Goal: Complete application form: Complete application form

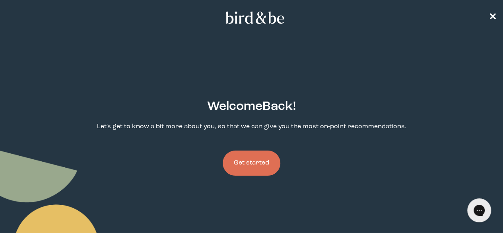
click at [270, 150] on button "Get started" at bounding box center [252, 162] width 58 height 25
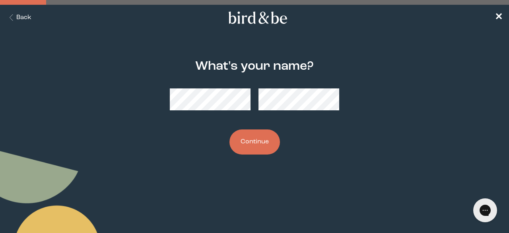
click at [267, 144] on button "Continue" at bounding box center [255, 141] width 51 height 25
click at [267, 139] on button "Continue" at bounding box center [255, 141] width 51 height 25
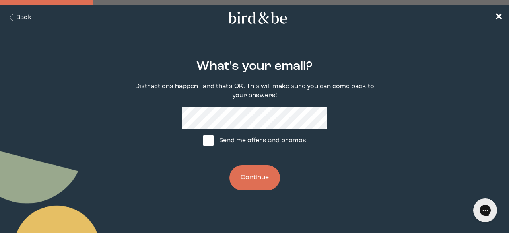
click at [267, 179] on button "Continue" at bounding box center [255, 177] width 51 height 25
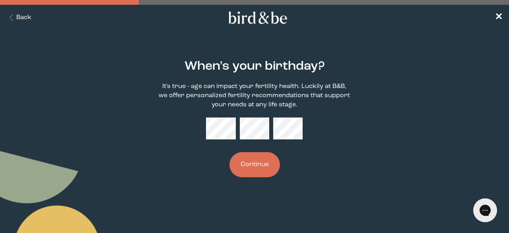
click at [263, 173] on button "Continue" at bounding box center [255, 164] width 51 height 25
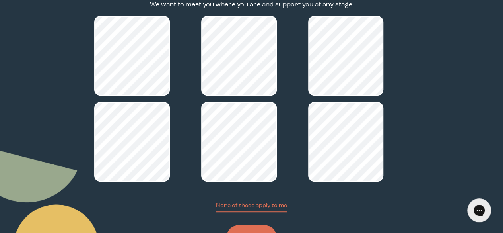
scroll to position [136, 0]
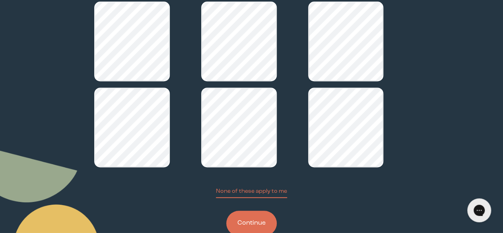
click at [258, 211] on button "Continue" at bounding box center [251, 223] width 51 height 25
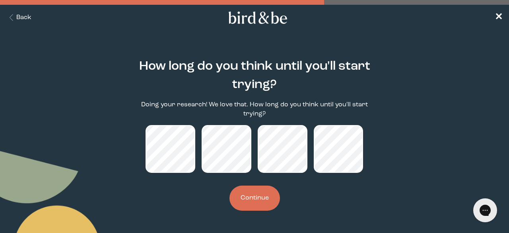
click at [259, 205] on button "Continue" at bounding box center [255, 197] width 51 height 25
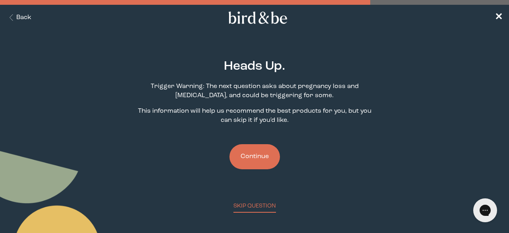
click at [267, 162] on button "Continue" at bounding box center [255, 156] width 51 height 25
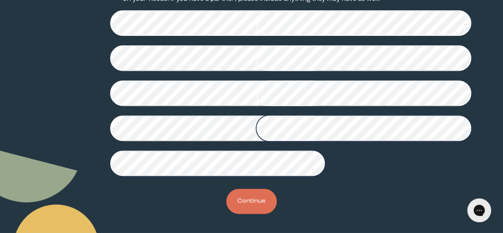
scroll to position [256, 0]
click at [261, 212] on button "Continue" at bounding box center [251, 201] width 51 height 25
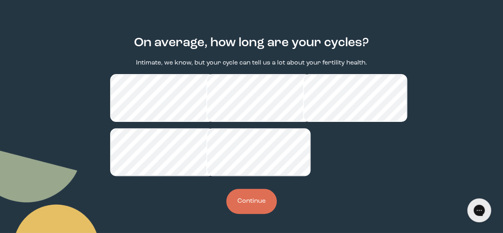
scroll to position [78, 0]
click at [261, 193] on button "Continue" at bounding box center [251, 201] width 51 height 25
